Goal: Task Accomplishment & Management: Manage account settings

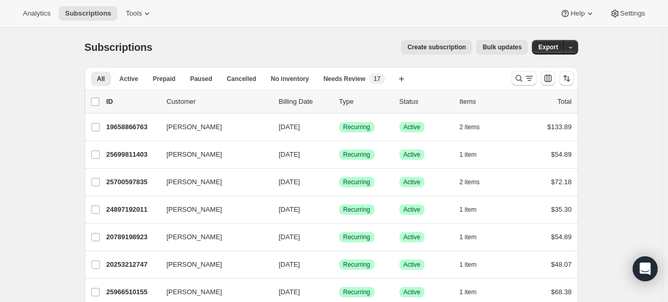
click at [30, 3] on div "Analytics Subscriptions Tools Help Settings" at bounding box center [334, 14] width 668 height 28
click at [31, 11] on span "Analytics" at bounding box center [37, 13] width 28 height 8
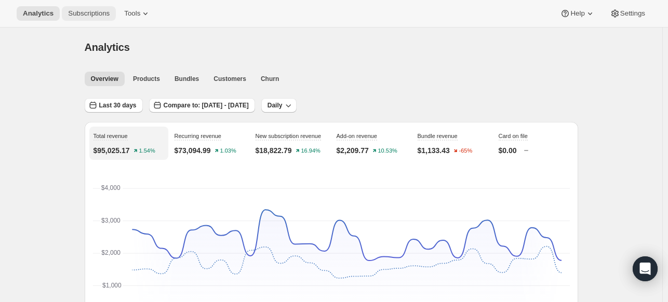
click at [103, 12] on span "Subscriptions" at bounding box center [89, 13] width 42 height 8
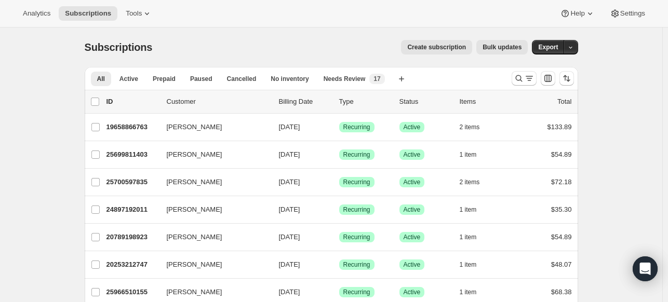
click at [344, 67] on div "All Active Prepaid Paused Cancelled No inventory Needs Review More views All Ac…" at bounding box center [294, 78] width 418 height 23
click at [339, 85] on button "Needs Review New 17" at bounding box center [354, 79] width 74 height 15
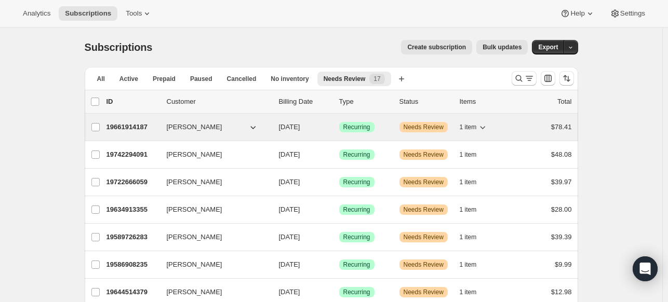
click at [194, 123] on span "[PERSON_NAME]" at bounding box center [195, 127] width 56 height 10
click at [465, 124] on span "1 item" at bounding box center [467, 127] width 17 height 8
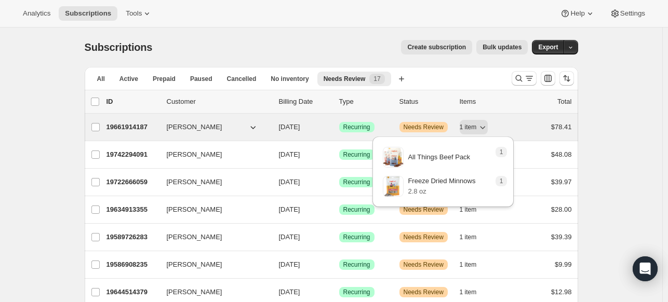
click at [550, 128] on div "$78.41" at bounding box center [546, 127] width 52 height 10
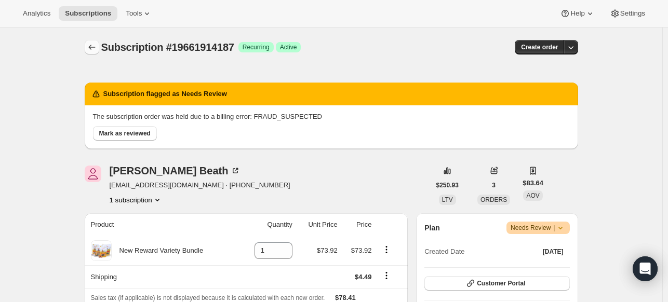
click at [99, 46] on button "Subscriptions" at bounding box center [92, 47] width 15 height 15
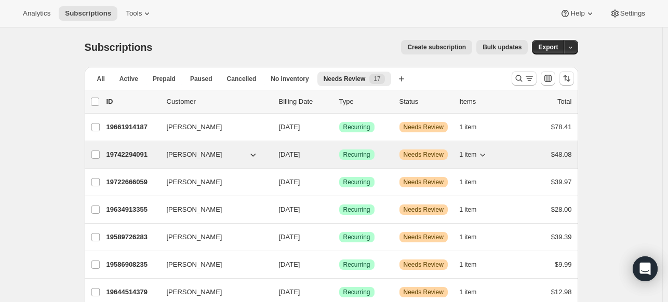
click at [502, 159] on div "1 item" at bounding box center [485, 154] width 52 height 15
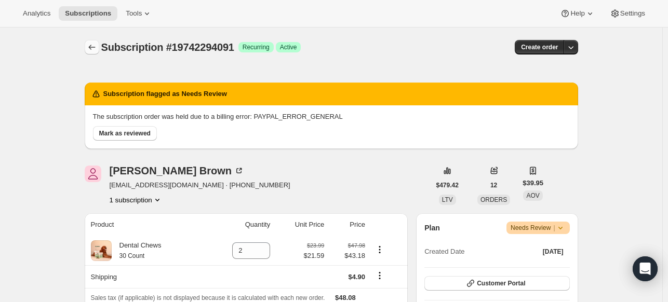
click at [96, 49] on icon "Subscriptions" at bounding box center [92, 47] width 10 height 10
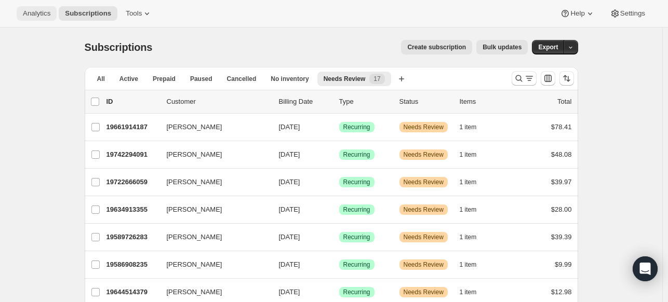
click at [30, 10] on span "Analytics" at bounding box center [37, 13] width 28 height 8
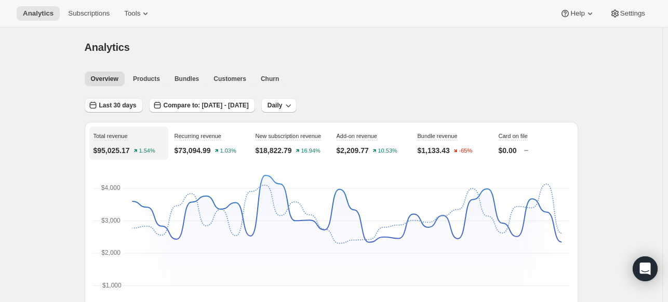
click at [119, 105] on span "Last 30 days" at bounding box center [117, 105] width 37 height 8
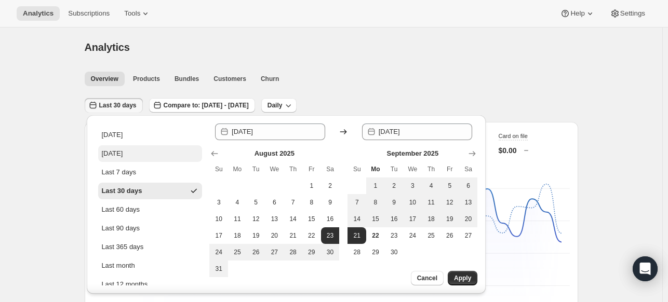
click at [123, 151] on div "[DATE]" at bounding box center [111, 153] width 21 height 10
type input "[DATE]"
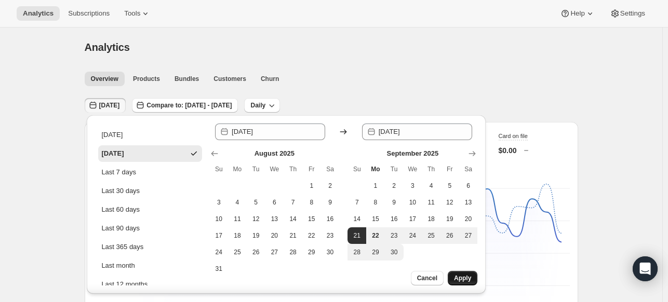
click at [471, 275] on span "Apply" at bounding box center [462, 278] width 17 height 8
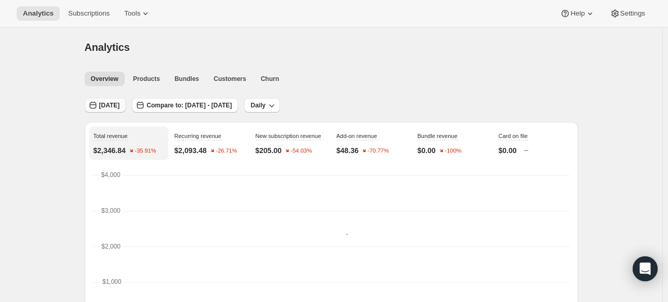
click at [113, 107] on span "[DATE]" at bounding box center [109, 105] width 21 height 8
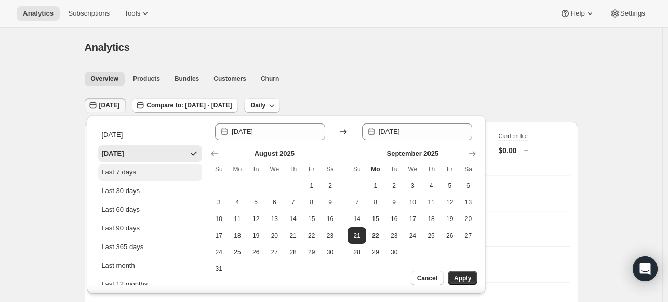
click at [130, 179] on button "Last 7 days" at bounding box center [150, 172] width 104 height 17
type input "[DATE]"
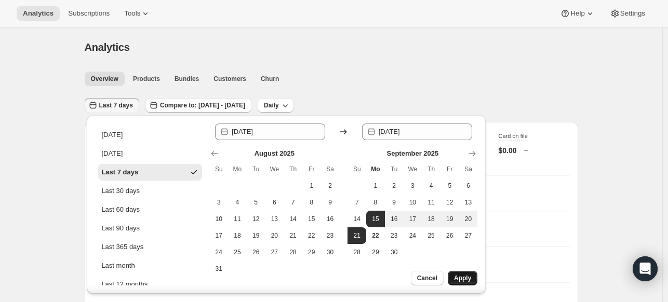
click at [456, 274] on button "Apply" at bounding box center [462, 278] width 30 height 15
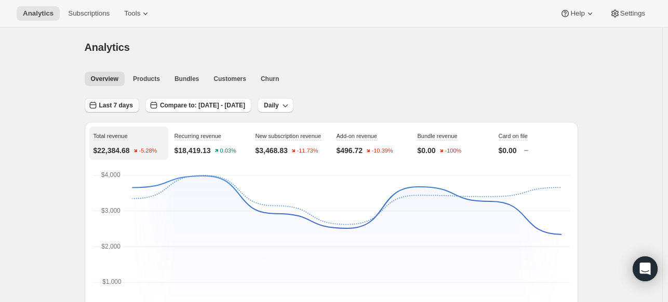
click at [118, 103] on span "Last 7 days" at bounding box center [116, 105] width 34 height 8
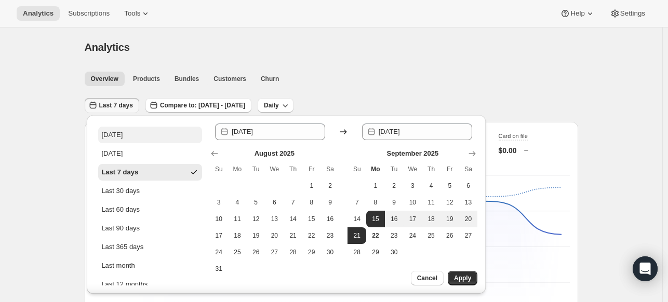
click at [149, 129] on button "[DATE]" at bounding box center [150, 135] width 104 height 17
type input "[DATE]"
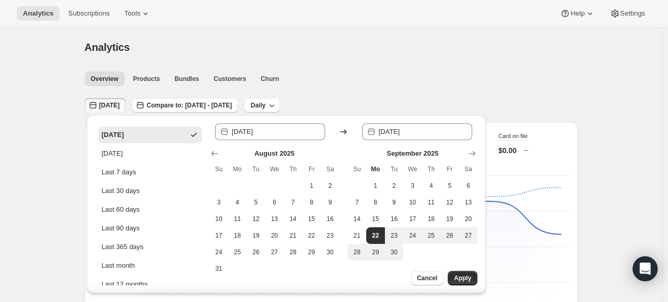
drag, startPoint x: 449, startPoint y: 279, endPoint x: 402, endPoint y: 302, distance: 51.3
click at [449, 279] on button "Apply" at bounding box center [462, 278] width 30 height 15
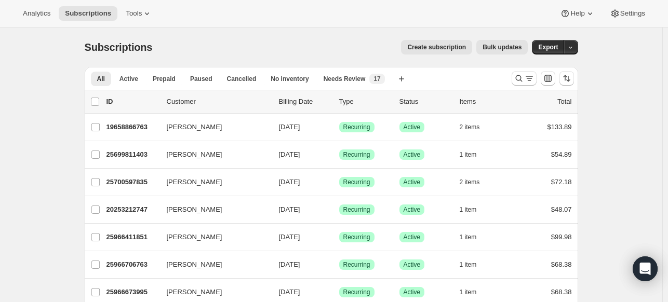
drag, startPoint x: 648, startPoint y: 195, endPoint x: 578, endPoint y: 92, distance: 124.4
click at [143, 16] on icon at bounding box center [147, 13] width 10 height 10
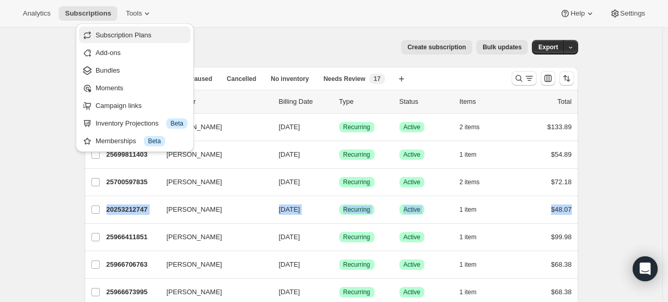
click at [143, 33] on span "Subscription Plans" at bounding box center [124, 35] width 56 height 8
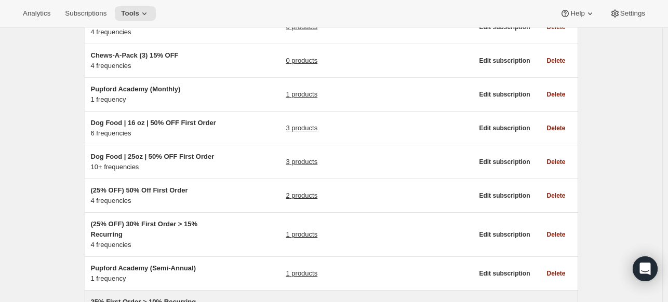
scroll to position [52, 0]
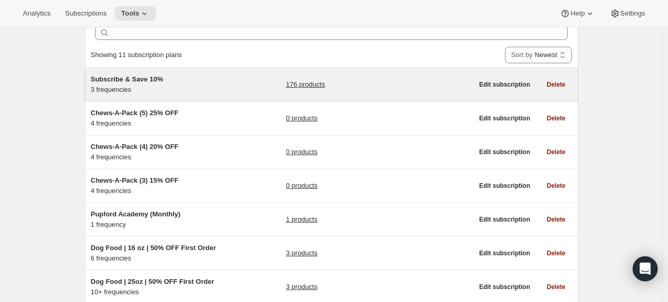
click at [163, 90] on div "Subscribe & Save 10% 3 frequencies" at bounding box center [156, 84] width 130 height 21
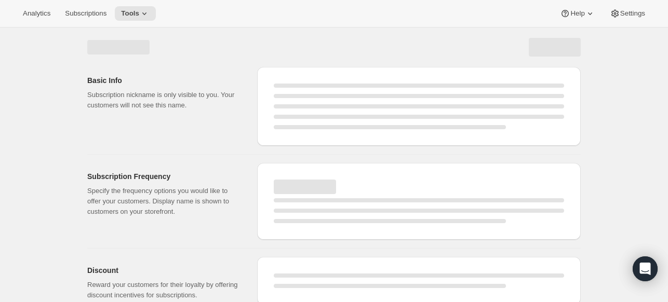
select select "WEEK"
select select "MONTH"
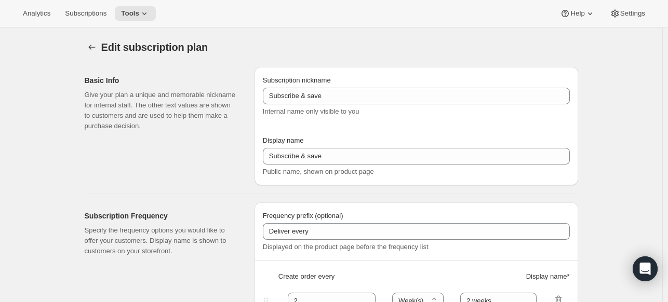
type input "Subscribe & Save 10%"
type input "Subscribe & Save"
type input "10"
select select "MONTH"
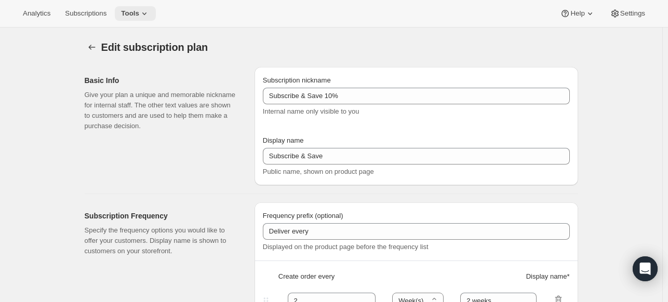
click at [123, 16] on span "Tools" at bounding box center [130, 13] width 18 height 8
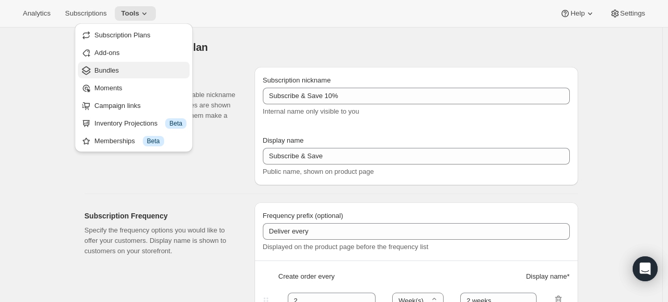
click at [106, 66] on span "Bundles" at bounding box center [106, 70] width 24 height 8
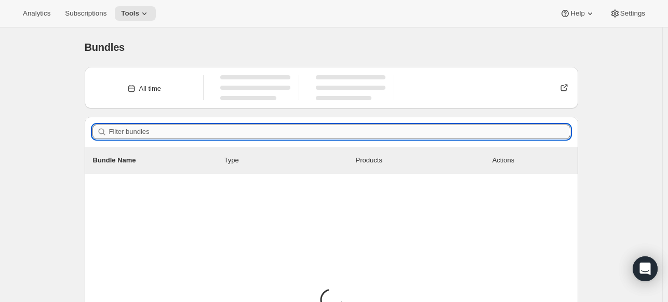
click at [206, 133] on input "Filter bundles" at bounding box center [339, 132] width 461 height 15
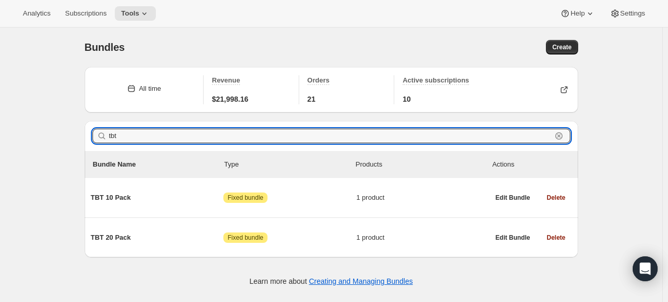
type input "tbt"
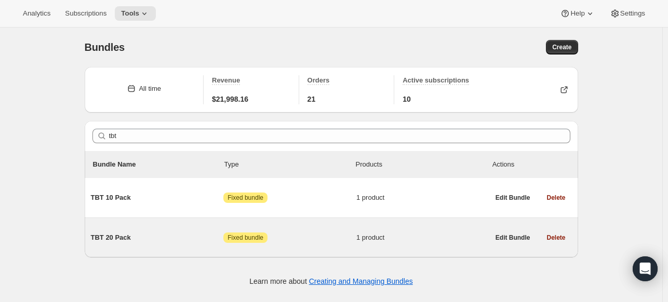
click at [144, 240] on span "TBT 20 Pack" at bounding box center [157, 238] width 133 height 10
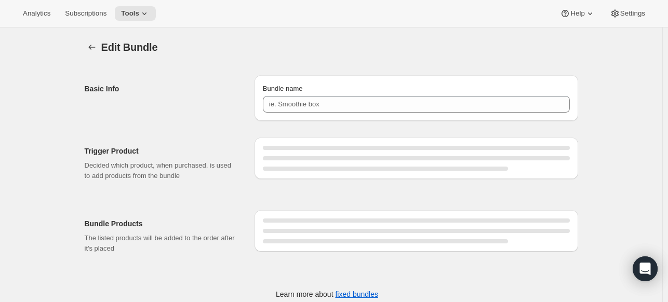
type input "TBT 20 Pack"
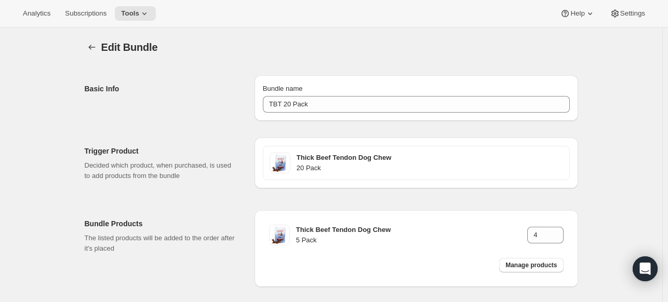
click at [627, 52] on div "Edit Bundle. This page is ready Edit Bundle Basic Info Bundle name TBT 20 Pack …" at bounding box center [331, 189] width 662 height 323
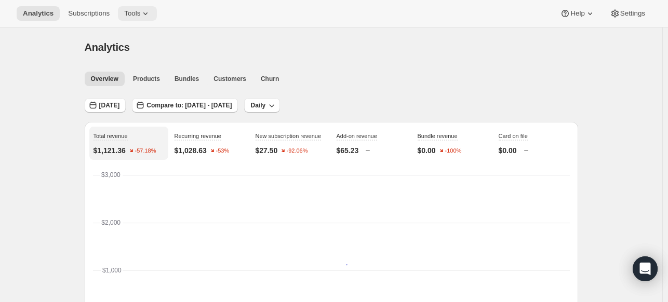
click at [137, 19] on button "Tools" at bounding box center [137, 13] width 39 height 15
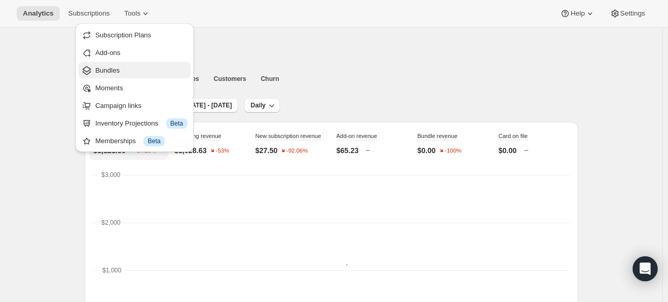
click at [110, 74] on span "Bundles" at bounding box center [107, 70] width 24 height 8
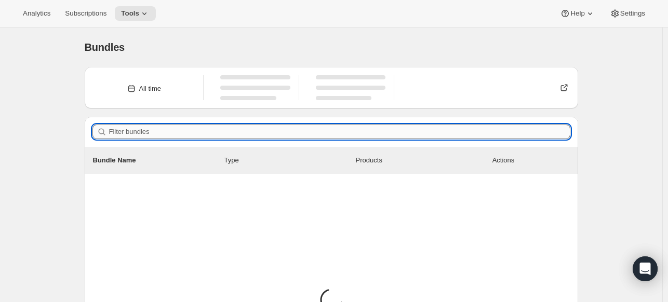
click at [220, 128] on input "Filter bundles" at bounding box center [339, 132] width 461 height 15
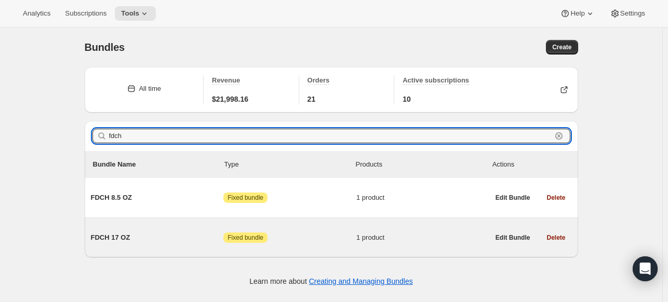
type input "fdch"
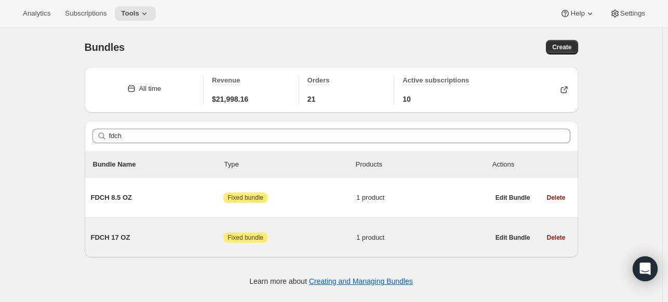
click at [143, 239] on span "FDCH 17 OZ" at bounding box center [157, 238] width 133 height 10
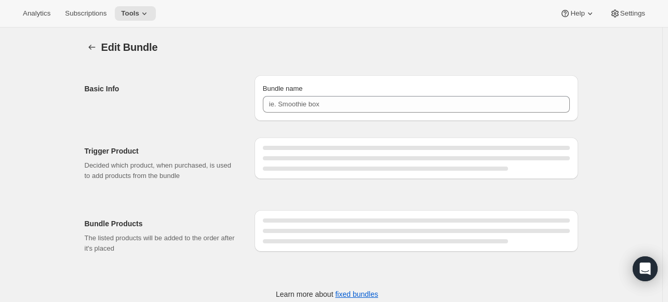
type input "FDCH 17 OZ"
